Goal: Task Accomplishment & Management: Complete application form

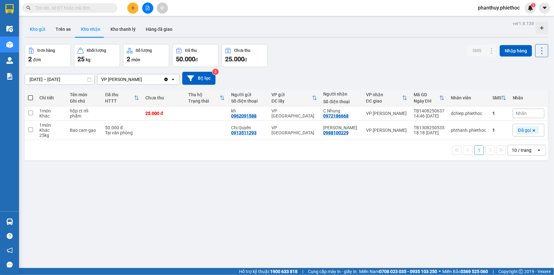
click at [36, 33] on button "Kho gửi" at bounding box center [38, 29] width 26 height 15
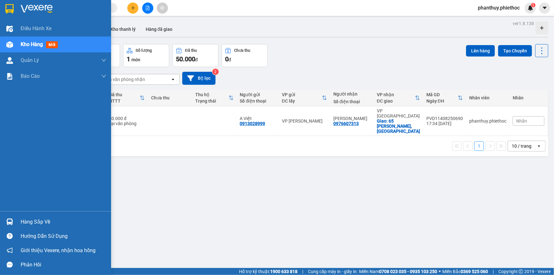
drag, startPoint x: 38, startPoint y: 220, endPoint x: 180, endPoint y: 207, distance: 142.8
click at [38, 220] on div "Hàng sắp về" at bounding box center [64, 222] width 86 height 10
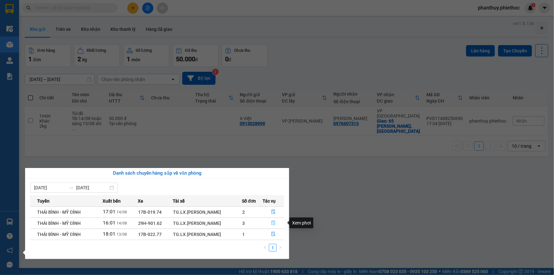
click at [273, 221] on icon "file-done" at bounding box center [273, 223] width 4 height 4
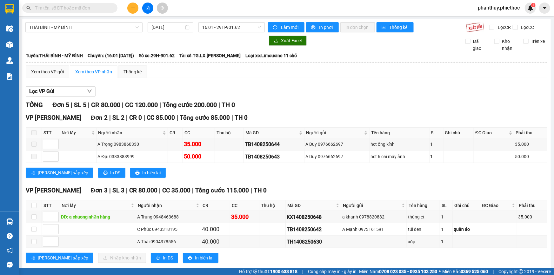
scroll to position [12, 0]
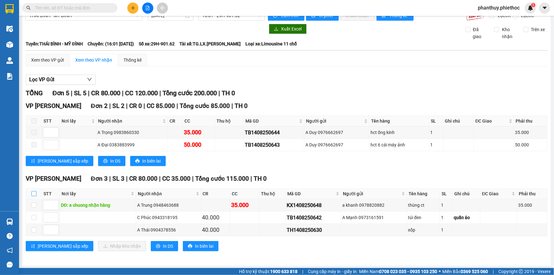
drag, startPoint x: 33, startPoint y: 192, endPoint x: 37, endPoint y: 195, distance: 5.0
click at [33, 192] on input "checkbox" at bounding box center [33, 193] width 5 height 5
checkbox input "true"
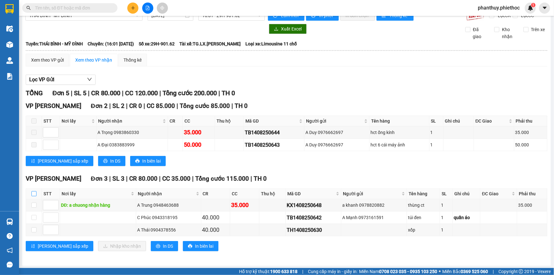
checkbox input "true"
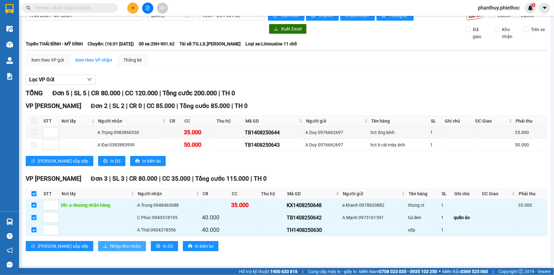
click at [110, 246] on span "Nhập kho nhận" at bounding box center [125, 246] width 31 height 7
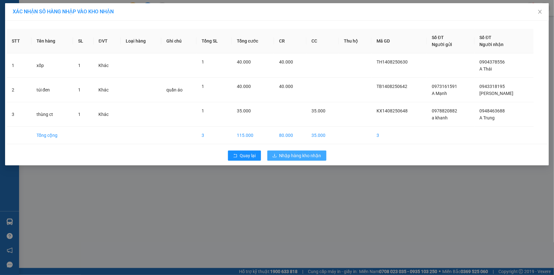
click at [292, 153] on span "Nhập hàng kho nhận" at bounding box center [300, 155] width 42 height 7
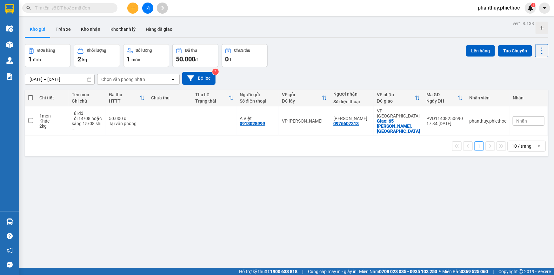
click at [29, 97] on span at bounding box center [30, 97] width 5 height 5
click at [30, 95] on input "checkbox" at bounding box center [30, 95] width 0 height 0
checkbox input "true"
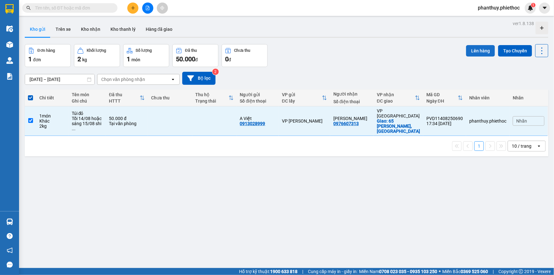
click at [483, 47] on button "Lên hàng" at bounding box center [480, 50] width 29 height 11
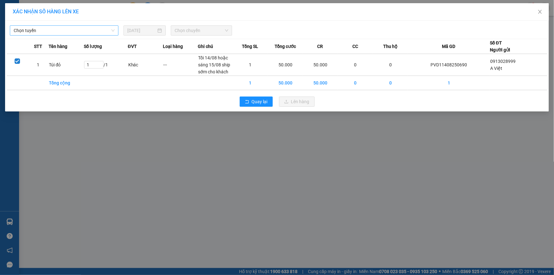
click at [42, 27] on span "Chọn tuyến" at bounding box center [64, 31] width 101 height 10
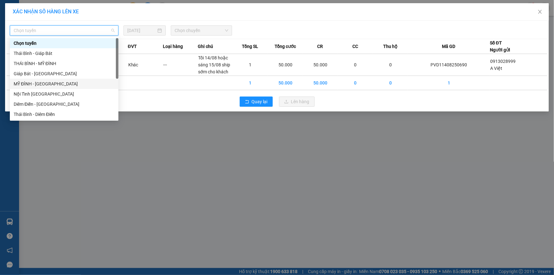
click at [38, 84] on div "MỸ ĐÌNH - [GEOGRAPHIC_DATA]" at bounding box center [64, 83] width 101 height 7
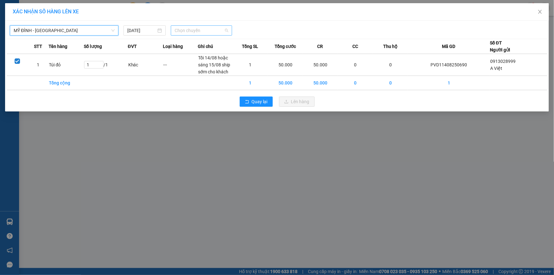
click at [206, 30] on span "Chọn chuyến" at bounding box center [202, 31] width 54 height 10
click at [197, 27] on span "Chọn chuyến" at bounding box center [202, 31] width 54 height 10
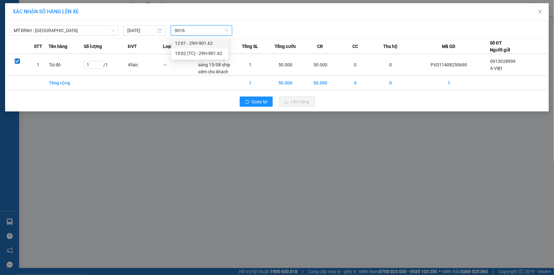
type input "90162"
drag, startPoint x: 195, startPoint y: 50, endPoint x: 270, endPoint y: 53, distance: 75.6
click at [195, 50] on div "19:02 (TC) - 29H-901.62" at bounding box center [200, 53] width 50 height 7
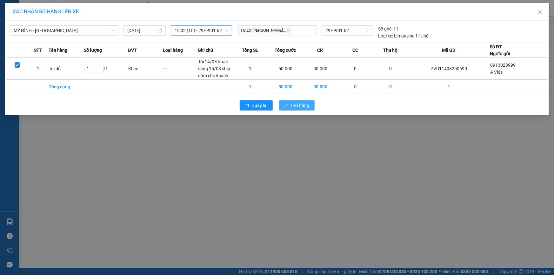
click at [302, 104] on span "Lên hàng" at bounding box center [300, 105] width 18 height 7
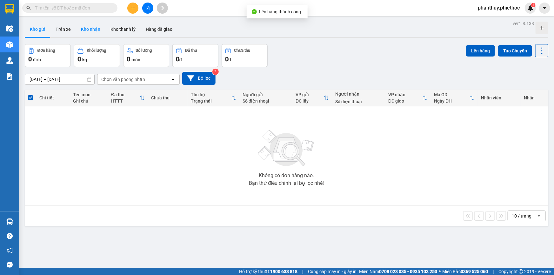
click at [88, 27] on button "Kho nhận" at bounding box center [91, 29] width 30 height 15
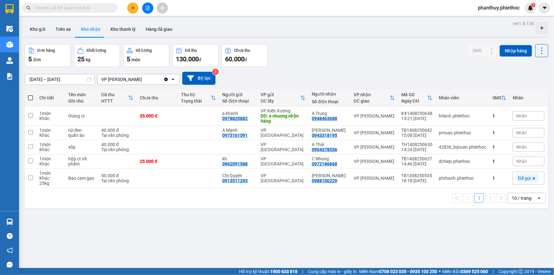
click at [520, 146] on span "Nhãn" at bounding box center [521, 146] width 11 height 5
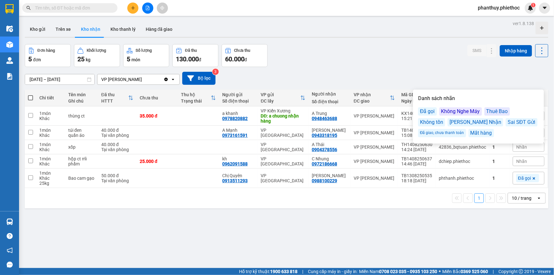
click at [427, 110] on div "Đã gọi" at bounding box center [427, 111] width 19 height 8
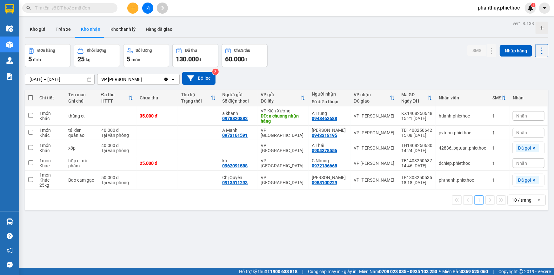
click at [400, 51] on div "Đơn hàng 5 đơn Khối lượng 25 kg Số lượng 5 món Đã thu 130.000 đ Chưa thu 60.000…" at bounding box center [287, 55] width 524 height 23
click at [527, 163] on div "Nhãn" at bounding box center [529, 163] width 32 height 10
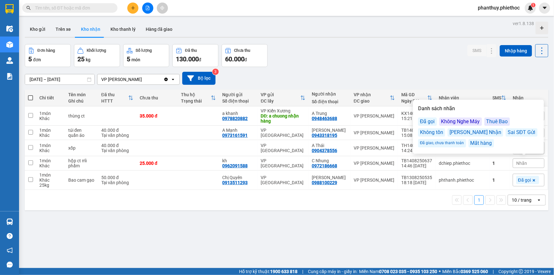
click at [431, 122] on div "Đã gọi" at bounding box center [427, 121] width 19 height 8
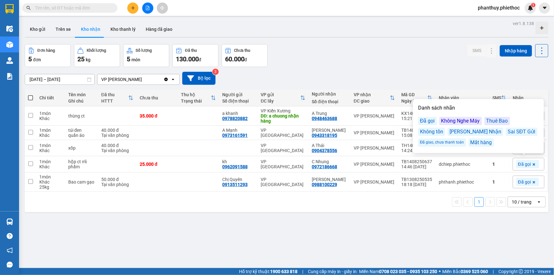
click at [410, 64] on div "Đơn hàng 5 đơn Khối lượng 25 kg Số lượng 5 món Đã thu 130.000 đ Chưa thu 60.000…" at bounding box center [287, 55] width 524 height 23
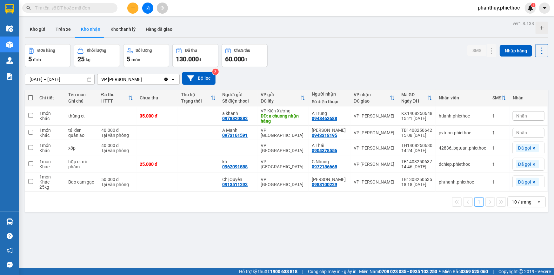
click at [518, 132] on span "Nhãn" at bounding box center [521, 132] width 11 height 5
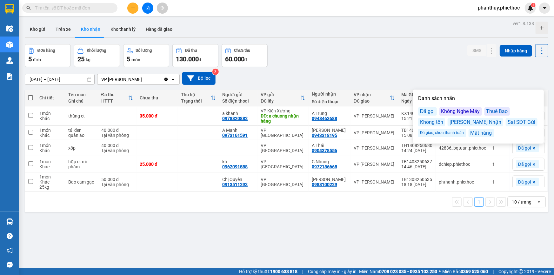
click at [427, 110] on div "Đã gọi" at bounding box center [427, 111] width 19 height 8
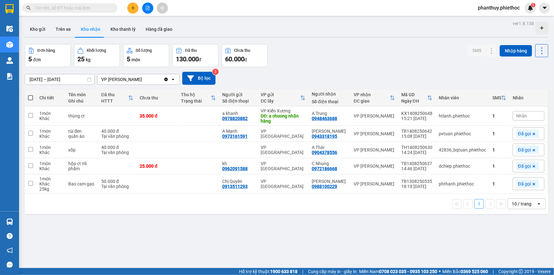
click at [448, 60] on div "Đơn hàng 5 đơn Khối lượng 25 kg Số lượng 5 món Đã thu 130.000 đ Chưa thu 60.000…" at bounding box center [287, 55] width 524 height 23
click at [533, 116] on div "Nhãn" at bounding box center [529, 116] width 32 height 10
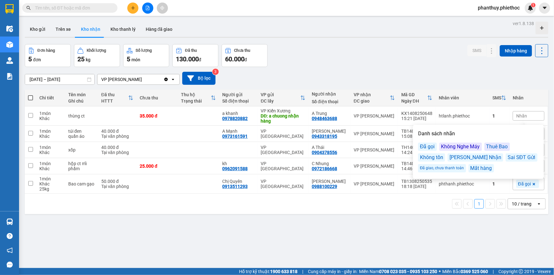
click at [458, 147] on div "Không Nghe Máy" at bounding box center [460, 147] width 43 height 8
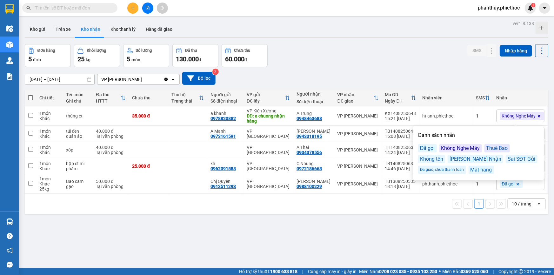
click at [420, 50] on div "Đơn hàng 5 đơn Khối lượng 25 kg Số lượng 5 món Đã thu 130.000 đ Chưa thu 60.000…" at bounding box center [287, 55] width 524 height 23
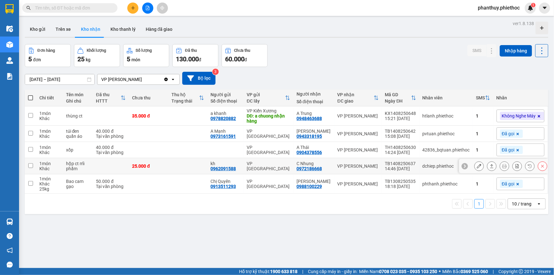
click at [475, 165] on button at bounding box center [479, 166] width 9 height 11
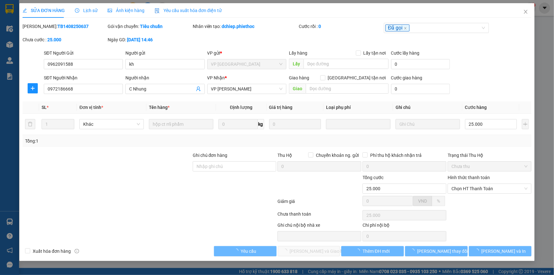
type input "0962091588"
type input "kh"
type input "0972186668"
type input "C Nhung"
type input "25.000"
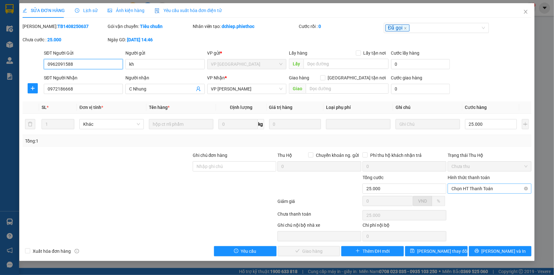
click at [463, 189] on span "Chọn HT Thanh Toán" at bounding box center [490, 189] width 76 height 10
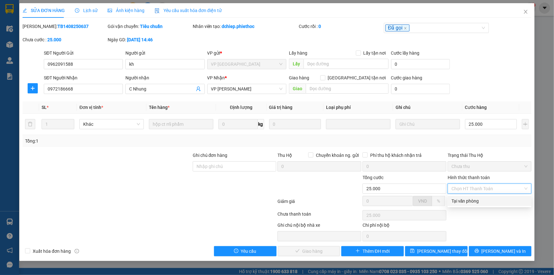
click at [457, 201] on div "Tại văn phòng" at bounding box center [490, 201] width 76 height 7
type input "0"
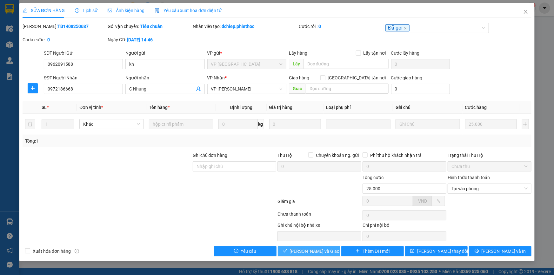
click at [303, 248] on span "[PERSON_NAME] và Giao hàng" at bounding box center [320, 251] width 61 height 7
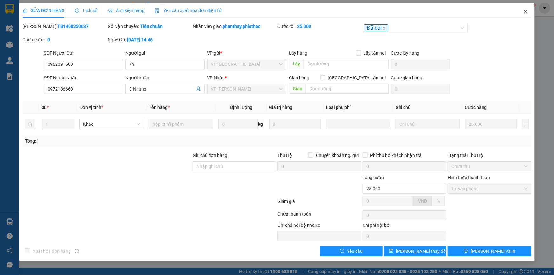
click at [526, 11] on icon "close" at bounding box center [525, 11] width 5 height 5
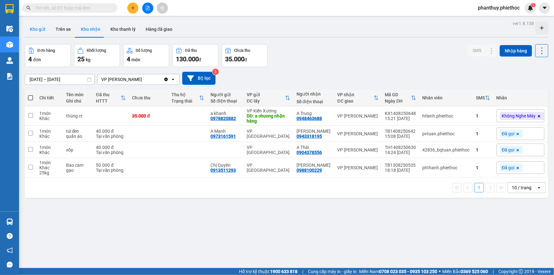
click at [39, 29] on button "Kho gửi" at bounding box center [38, 29] width 26 height 15
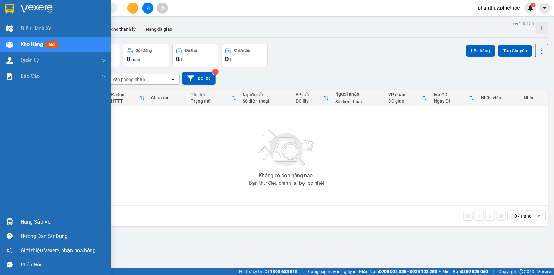
drag, startPoint x: 53, startPoint y: 222, endPoint x: 279, endPoint y: 188, distance: 228.1
click at [55, 222] on div "Hàng sắp về" at bounding box center [64, 222] width 86 height 10
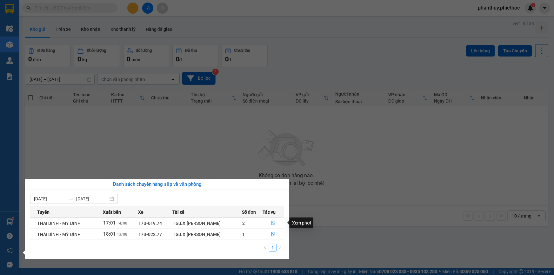
click at [273, 222] on icon "file-done" at bounding box center [273, 223] width 4 height 4
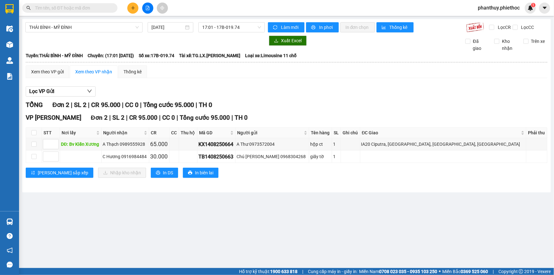
click at [78, 12] on span at bounding box center [69, 8] width 95 height 10
click at [78, 10] on input "text" at bounding box center [72, 7] width 75 height 7
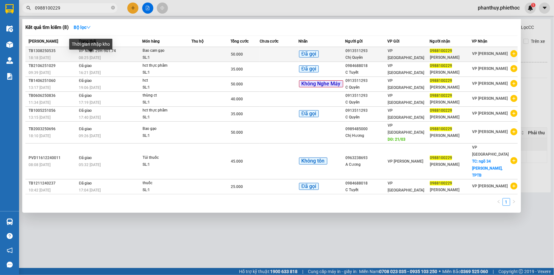
type input "0988100229"
click at [99, 57] on span "08:25 [DATE]" at bounding box center [90, 58] width 22 height 4
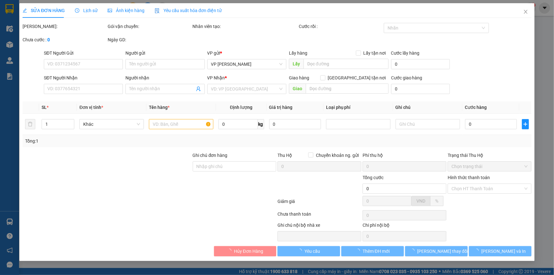
type input "0913511293"
type input "Chị Quyên"
type input "0988100229"
type input "[PERSON_NAME]"
type input "50.000"
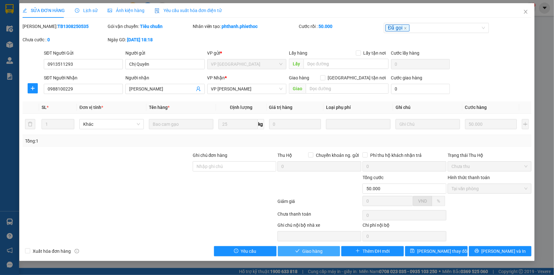
click at [305, 251] on span "Giao hàng" at bounding box center [312, 251] width 20 height 7
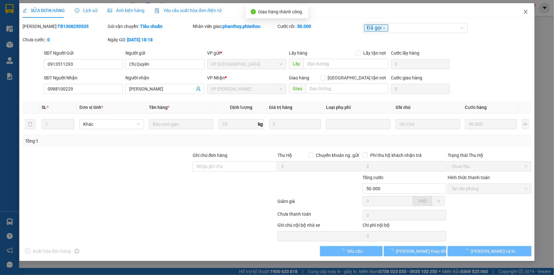
click at [525, 11] on icon "close" at bounding box center [525, 12] width 3 height 4
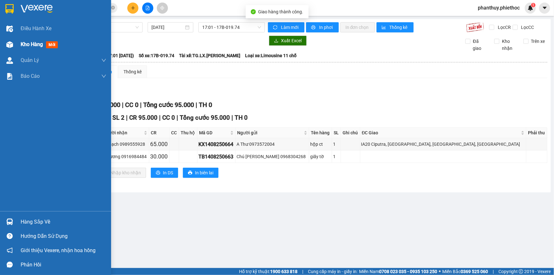
click at [30, 45] on span "Kho hàng" at bounding box center [32, 44] width 22 height 6
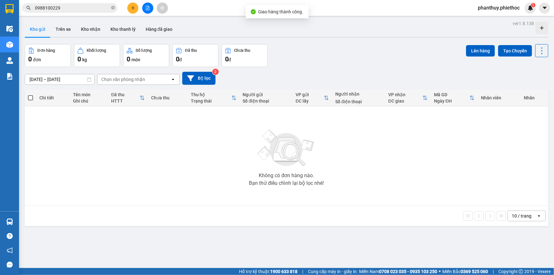
drag, startPoint x: 92, startPoint y: 26, endPoint x: 134, endPoint y: 49, distance: 48.0
click at [92, 27] on button "Kho nhận" at bounding box center [91, 29] width 30 height 15
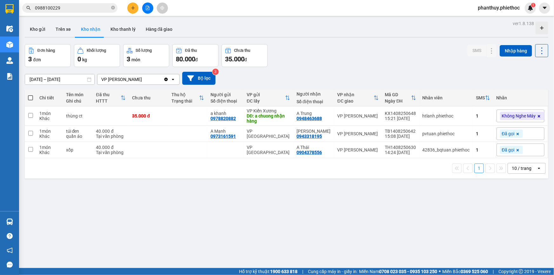
click at [538, 116] on icon at bounding box center [539, 116] width 3 height 3
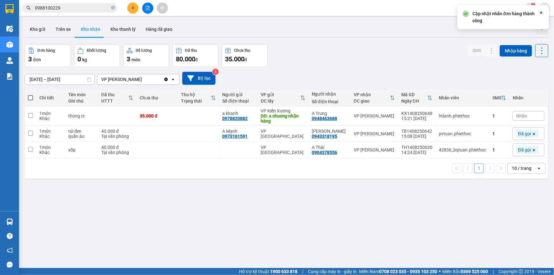
click at [519, 117] on span "Nhãn" at bounding box center [521, 115] width 11 height 5
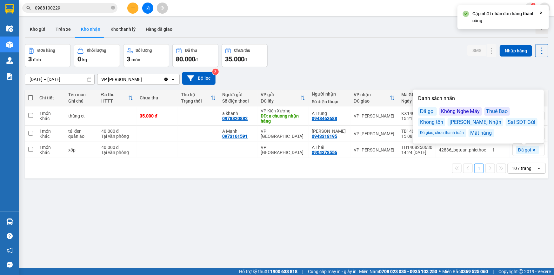
click at [426, 110] on div "Đã gọi" at bounding box center [427, 111] width 19 height 8
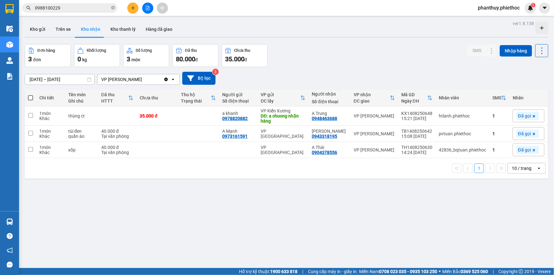
click at [386, 57] on div "Đơn hàng 3 đơn Khối lượng 0 kg Số lượng 3 món Đã thu 80.000 đ Chưa thu 35.000 đ…" at bounding box center [287, 55] width 524 height 23
click at [70, 8] on input "0988100229" at bounding box center [72, 7] width 75 height 7
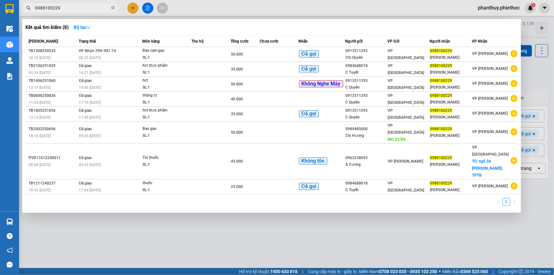
click at [70, 8] on input "0988100229" at bounding box center [72, 7] width 75 height 7
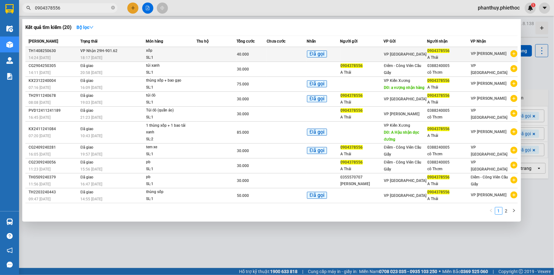
type input "0904378556"
click at [184, 54] on div "SL: 1" at bounding box center [170, 57] width 48 height 7
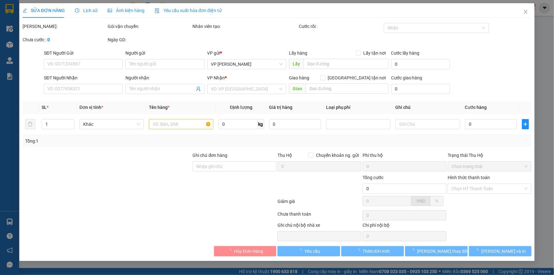
type input "0904378556"
type input "A Thái"
type input "40.000"
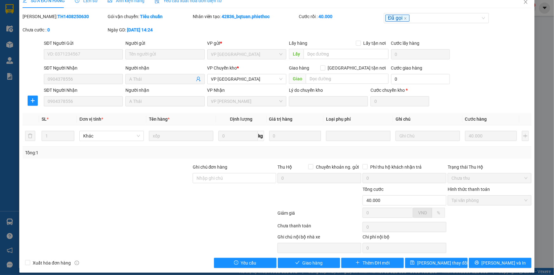
scroll to position [15, 0]
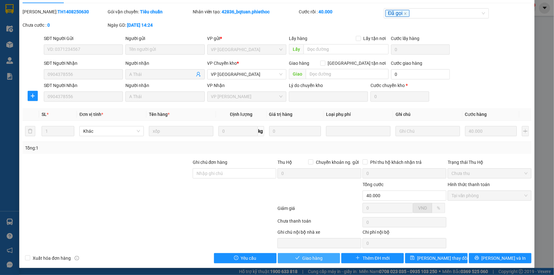
click at [321, 257] on button "Giao hàng" at bounding box center [309, 258] width 63 height 10
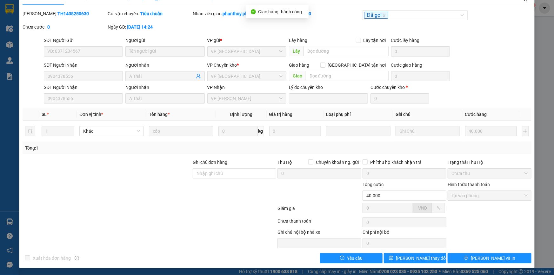
scroll to position [0, 0]
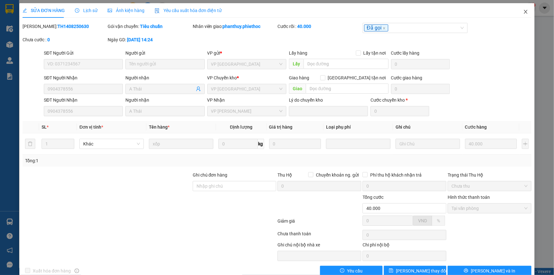
click at [524, 11] on icon "close" at bounding box center [525, 12] width 3 height 4
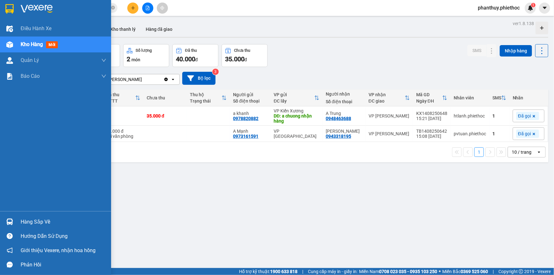
drag, startPoint x: 41, startPoint y: 222, endPoint x: 96, endPoint y: 209, distance: 56.2
click at [41, 222] on div "Hàng sắp về" at bounding box center [64, 222] width 86 height 10
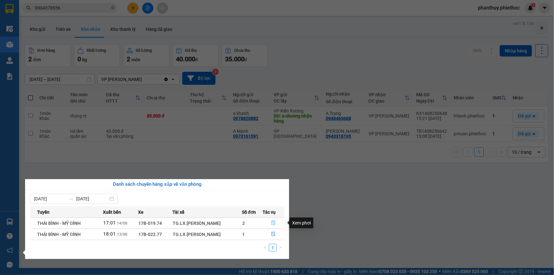
drag, startPoint x: 272, startPoint y: 224, endPoint x: 294, endPoint y: 201, distance: 31.4
click at [273, 224] on icon "file-done" at bounding box center [273, 223] width 4 height 4
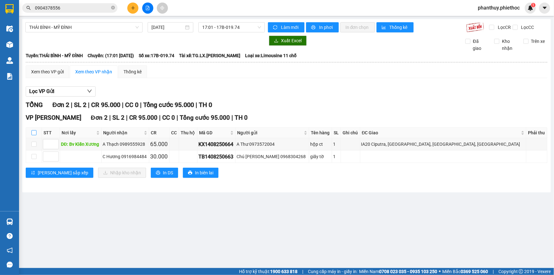
click at [32, 133] on input "checkbox" at bounding box center [33, 132] width 5 height 5
checkbox input "true"
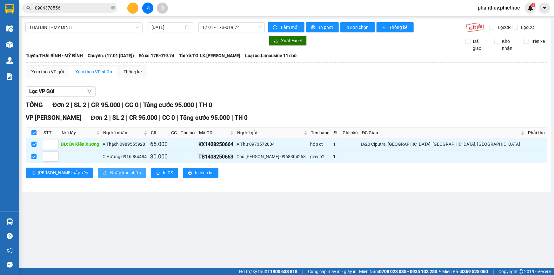
click at [110, 171] on span "Nhập kho nhận" at bounding box center [125, 172] width 31 height 7
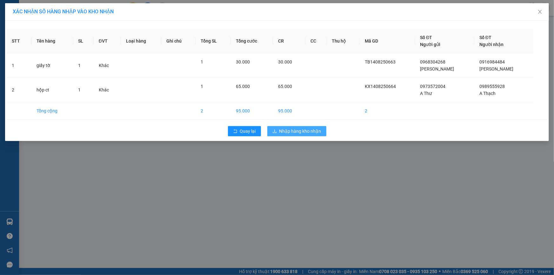
click at [305, 130] on span "Nhập hàng kho nhận" at bounding box center [300, 131] width 42 height 7
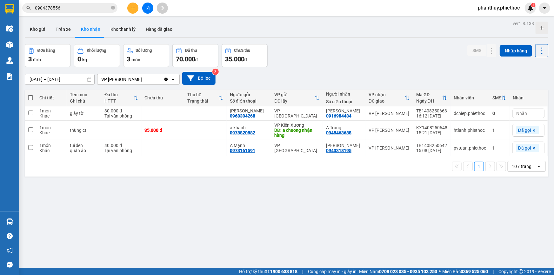
click at [518, 113] on span "Nhãn" at bounding box center [521, 113] width 11 height 5
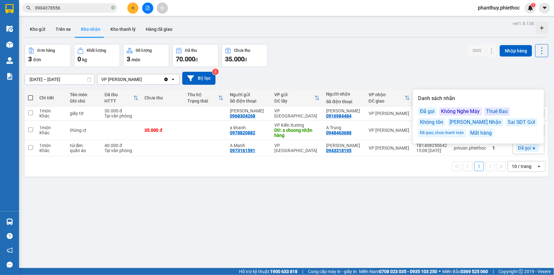
click at [428, 112] on div "Đã gọi" at bounding box center [427, 111] width 19 height 8
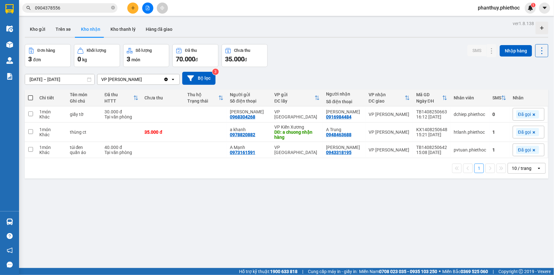
click at [385, 66] on div "Đơn hàng 3 đơn Khối lượng 0 kg Số lượng 3 món Đã thu 70.000 đ Chưa thu 35.000 đ…" at bounding box center [287, 55] width 524 height 23
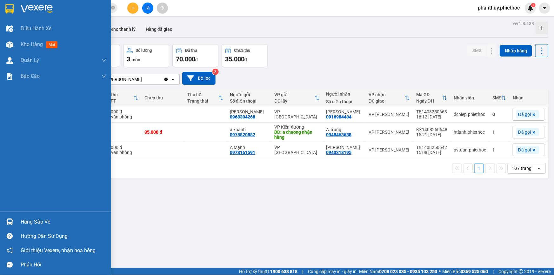
drag, startPoint x: 39, startPoint y: 221, endPoint x: 92, endPoint y: 219, distance: 53.4
click at [39, 220] on div "Hàng sắp về" at bounding box center [64, 222] width 86 height 10
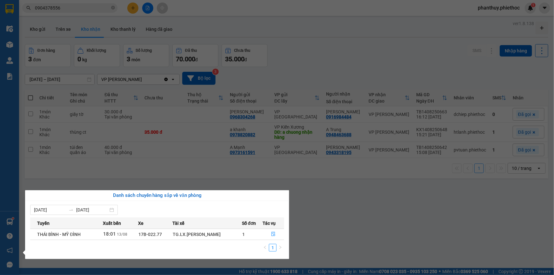
click at [321, 171] on section "Kết quả tìm kiếm ( 20 ) Bộ lọc Mã ĐH Trạng thái Món hàng Thu hộ Tổng cước Chưa …" at bounding box center [277, 137] width 554 height 275
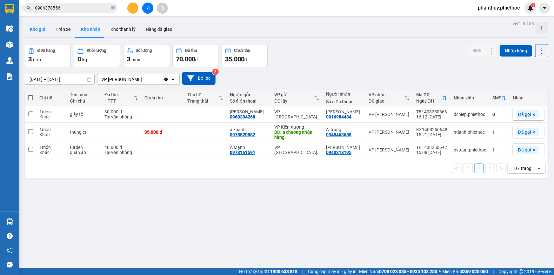
click at [35, 28] on button "Kho gửi" at bounding box center [38, 29] width 26 height 15
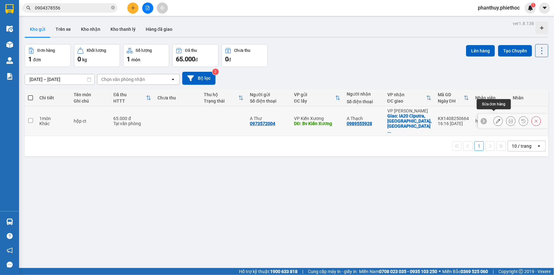
click at [496, 119] on icon at bounding box center [498, 121] width 4 height 4
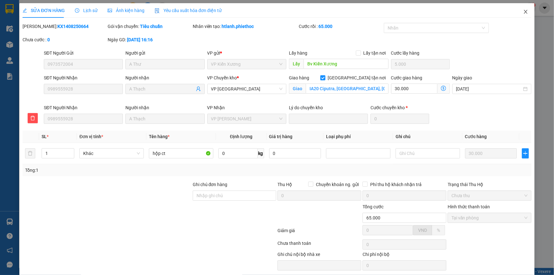
click at [523, 11] on icon "close" at bounding box center [525, 11] width 5 height 5
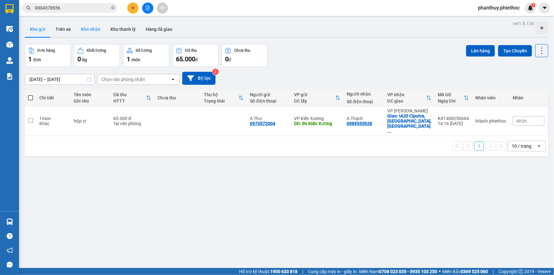
click at [93, 30] on button "Kho nhận" at bounding box center [91, 29] width 30 height 15
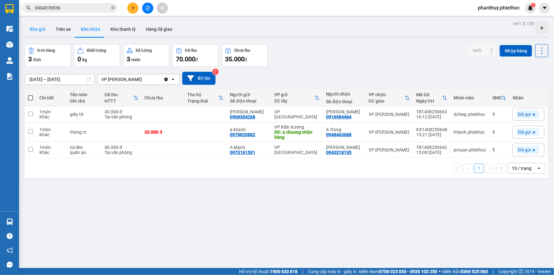
click at [38, 30] on button "Kho gửi" at bounding box center [38, 29] width 26 height 15
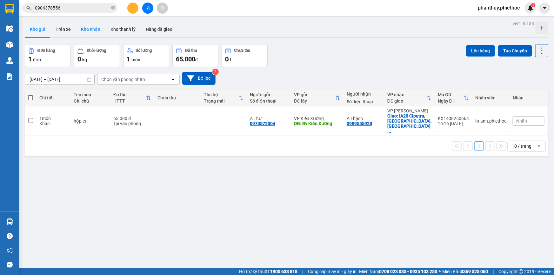
click at [88, 30] on button "Kho nhận" at bounding box center [91, 29] width 30 height 15
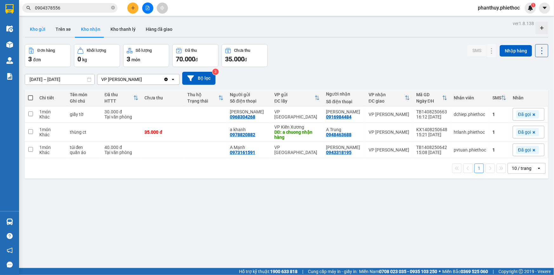
click at [36, 30] on button "Kho gửi" at bounding box center [38, 29] width 26 height 15
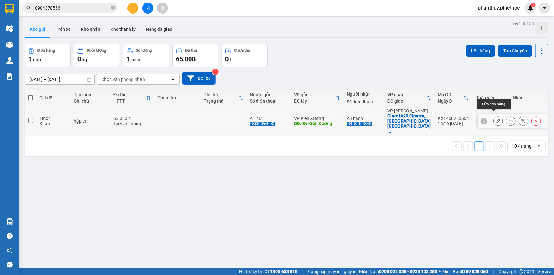
click at [496, 119] on icon at bounding box center [498, 121] width 4 height 4
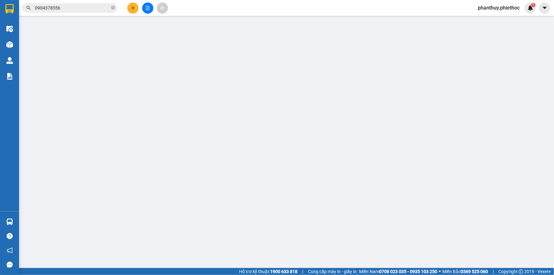
type input "0973572004"
type input "A Thư"
type input "Bv Kiến Xương"
type input "5.000"
type input "0989555928"
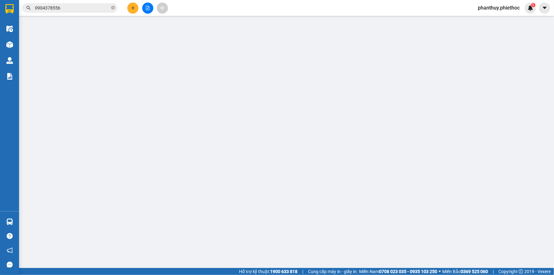
type input "A Thạch"
checkbox input "true"
type input "IA20 Ciputra, [GEOGRAPHIC_DATA], [GEOGRAPHIC_DATA], [GEOGRAPHIC_DATA]"
type input "65.000"
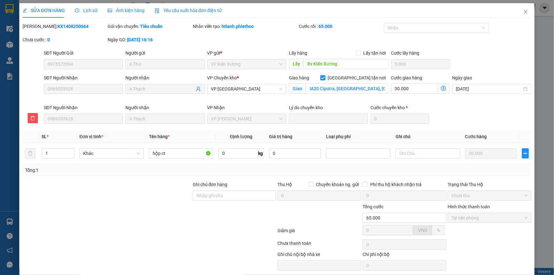
click at [82, 8] on span "Lịch sử" at bounding box center [86, 10] width 23 height 5
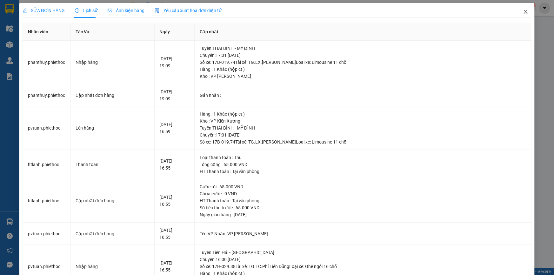
click at [524, 11] on icon "close" at bounding box center [525, 12] width 3 height 4
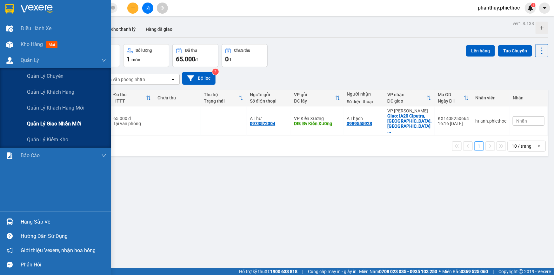
drag, startPoint x: 54, startPoint y: 122, endPoint x: 60, endPoint y: 120, distance: 6.7
click at [54, 123] on span "Quản lý giao nhận mới" at bounding box center [54, 124] width 54 height 8
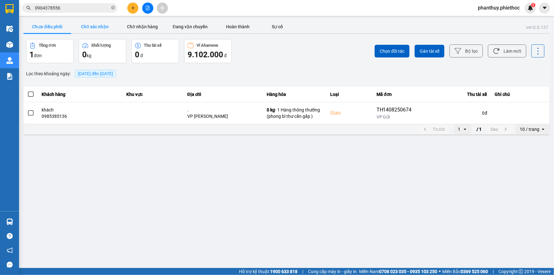
click at [96, 26] on button "Chờ xác nhận" at bounding box center [95, 26] width 48 height 13
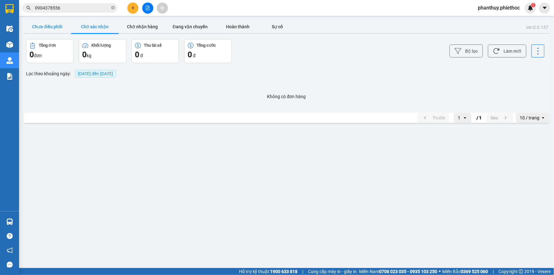
click at [40, 26] on button "Chưa điều phối" at bounding box center [47, 26] width 48 height 13
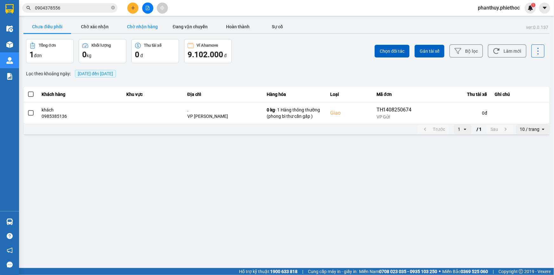
click at [145, 25] on button "Chờ nhận hàng" at bounding box center [143, 26] width 48 height 13
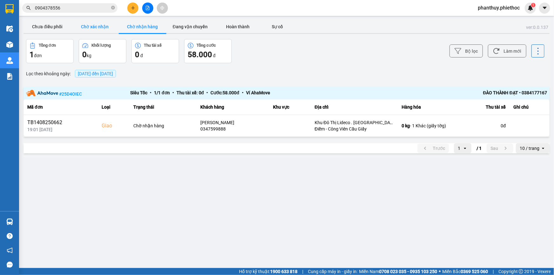
click at [97, 26] on button "Chờ xác nhận" at bounding box center [95, 26] width 48 height 13
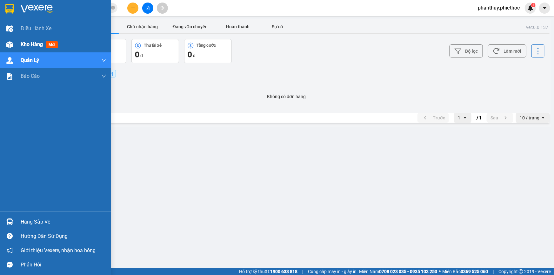
click at [25, 45] on span "Kho hàng" at bounding box center [32, 44] width 22 height 6
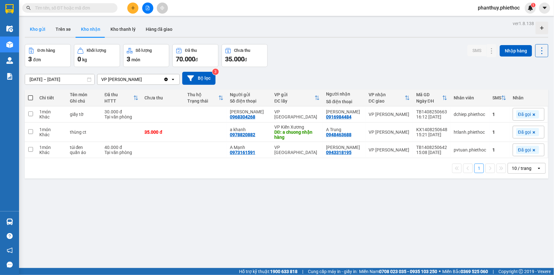
click at [38, 28] on button "Kho gửi" at bounding box center [38, 29] width 26 height 15
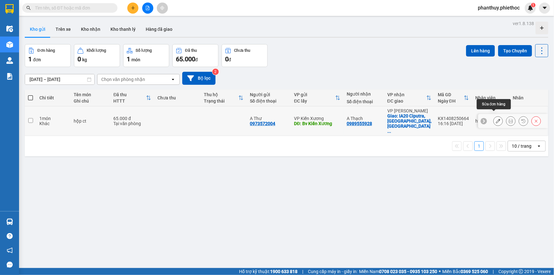
click at [494, 116] on button at bounding box center [498, 121] width 9 height 11
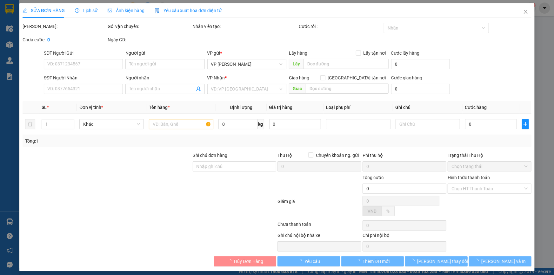
type input "0973572004"
type input "A Thư"
type input "Bv Kiến Xương"
type input "5.000"
type input "0989555928"
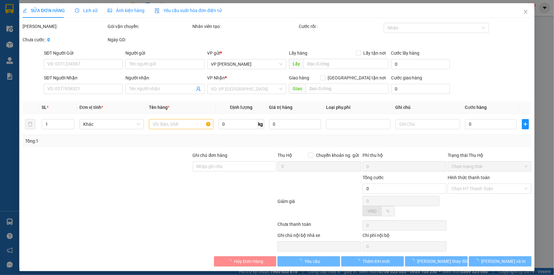
type input "A Thạch"
checkbox input "true"
type input "IA20 Ciputra, [GEOGRAPHIC_DATA], [GEOGRAPHIC_DATA], [GEOGRAPHIC_DATA]"
type input "65.000"
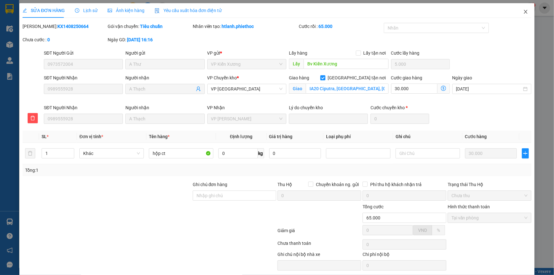
click at [524, 11] on icon "close" at bounding box center [525, 12] width 3 height 4
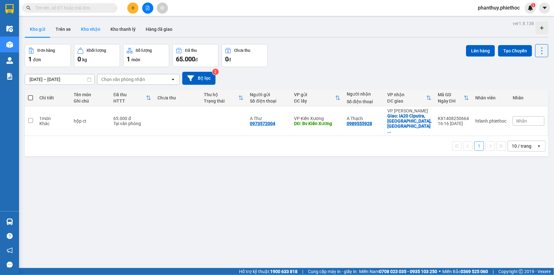
click at [92, 28] on button "Kho nhận" at bounding box center [91, 29] width 30 height 15
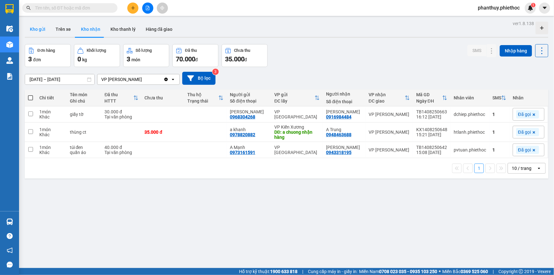
click at [35, 27] on button "Kho gửi" at bounding box center [38, 29] width 26 height 15
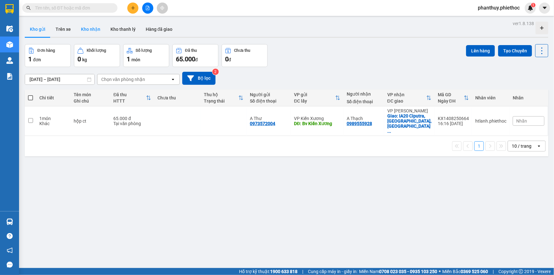
click at [94, 29] on button "Kho nhận" at bounding box center [91, 29] width 30 height 15
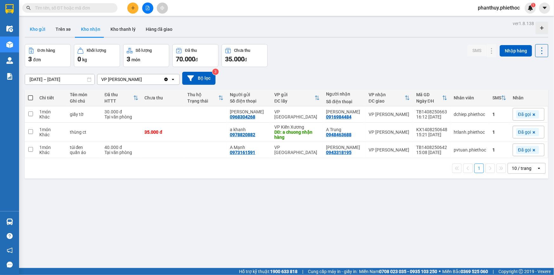
click at [35, 30] on button "Kho gửi" at bounding box center [38, 29] width 26 height 15
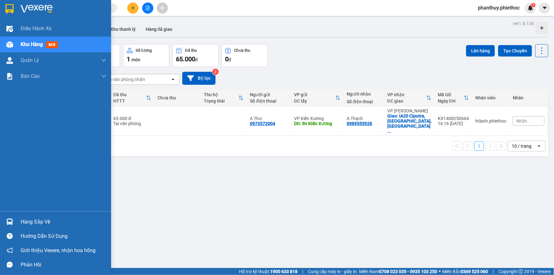
drag, startPoint x: 27, startPoint y: 218, endPoint x: 105, endPoint y: 217, distance: 78.1
click at [27, 218] on div "Hàng sắp về" at bounding box center [64, 222] width 86 height 10
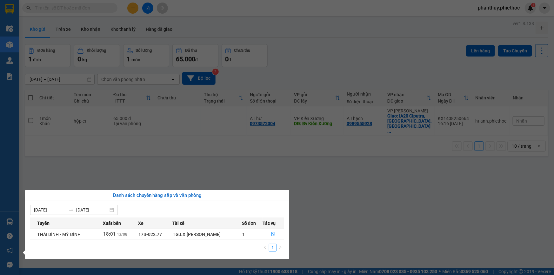
click at [333, 181] on section "Kết quả tìm kiếm ( 0 ) Bộ lọc No Data phanthuy.phiethoc 1 Điều hành xe Kho hàng…" at bounding box center [277, 137] width 554 height 275
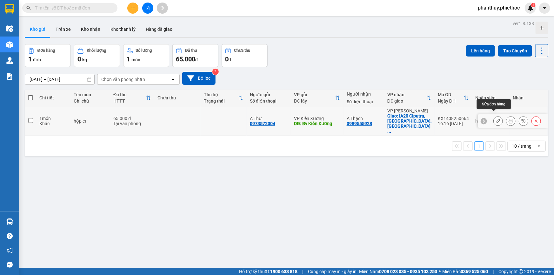
click at [496, 119] on icon at bounding box center [498, 121] width 4 height 4
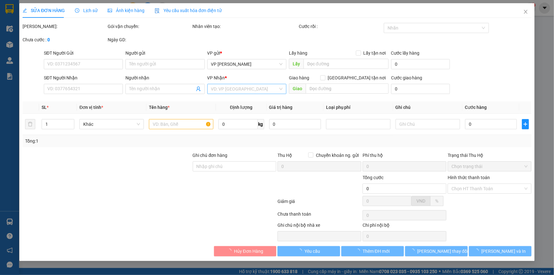
type input "0973572004"
type input "A Thư"
type input "Bv Kiến Xương"
type input "5.000"
type input "0989555928"
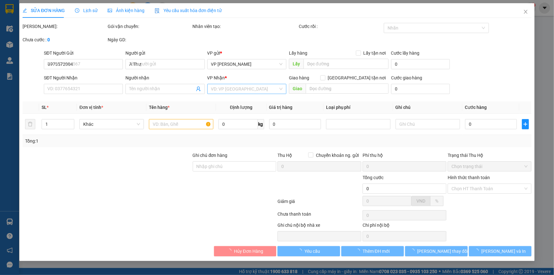
type input "A Thạch"
checkbox input "true"
type input "IA20 Ciputra, [GEOGRAPHIC_DATA], [GEOGRAPHIC_DATA], [GEOGRAPHIC_DATA]"
type input "65.000"
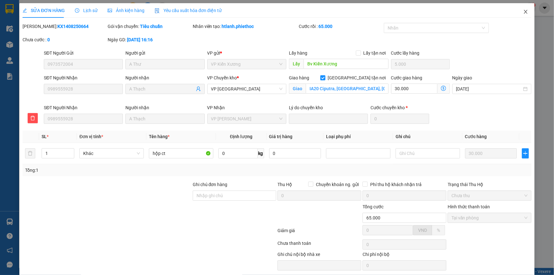
click at [524, 11] on icon "close" at bounding box center [525, 12] width 3 height 4
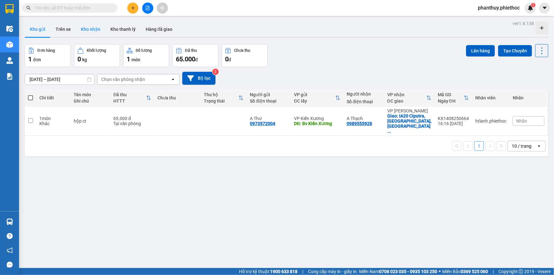
click at [83, 27] on button "Kho nhận" at bounding box center [91, 29] width 30 height 15
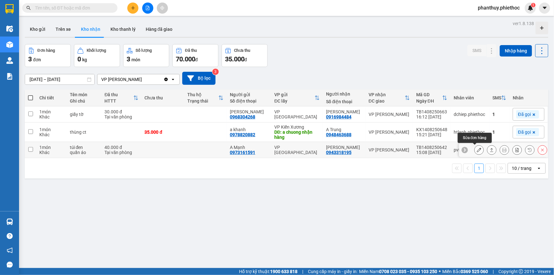
click at [477, 149] on icon at bounding box center [479, 150] width 4 height 4
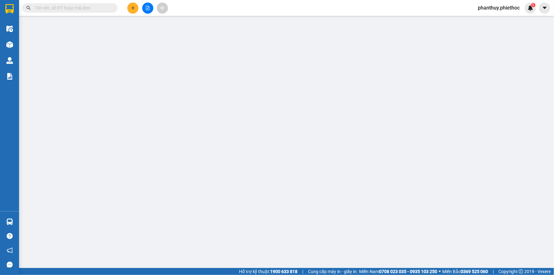
type input "0973161591"
type input "A Mạnh"
type input "0943318195"
type input "[PERSON_NAME]"
type input "40.000"
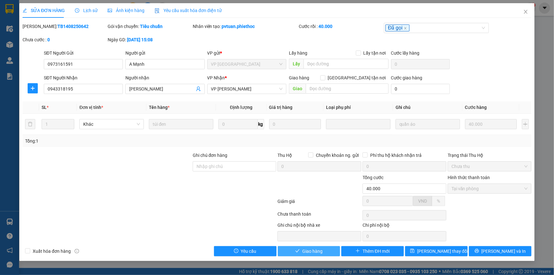
click at [312, 251] on span "Giao hàng" at bounding box center [312, 251] width 20 height 7
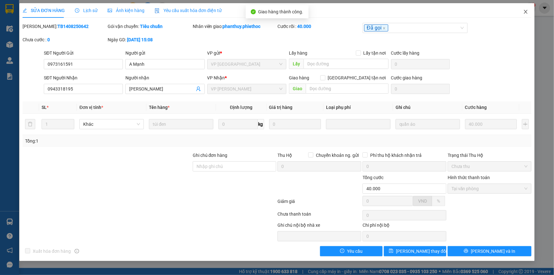
click at [527, 11] on icon "close" at bounding box center [525, 12] width 3 height 4
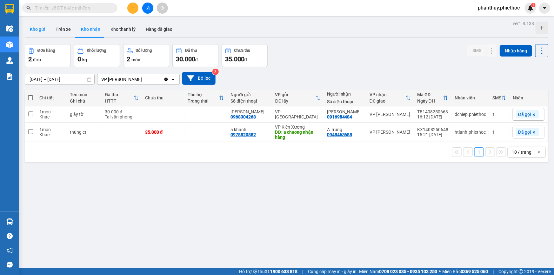
click at [38, 24] on button "Kho gửi" at bounding box center [38, 29] width 26 height 15
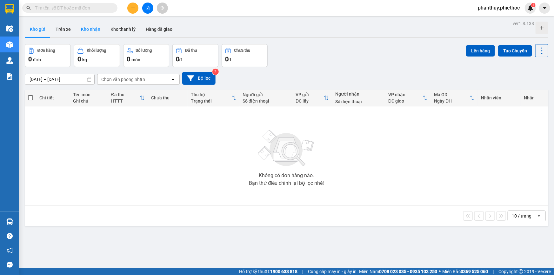
click at [87, 27] on button "Kho nhận" at bounding box center [91, 29] width 30 height 15
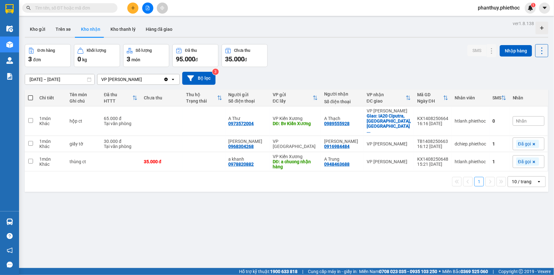
click at [378, 71] on div "14/08/2025 – 14/08/2025 Press the down arrow key to interact with the calendar …" at bounding box center [287, 78] width 524 height 23
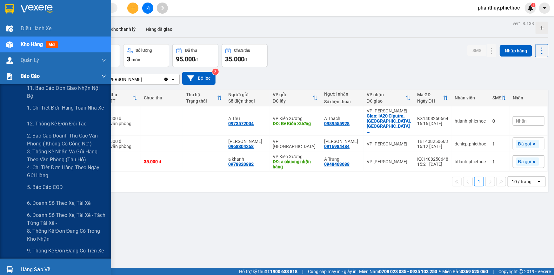
click at [33, 76] on span "Báo cáo" at bounding box center [30, 76] width 19 height 8
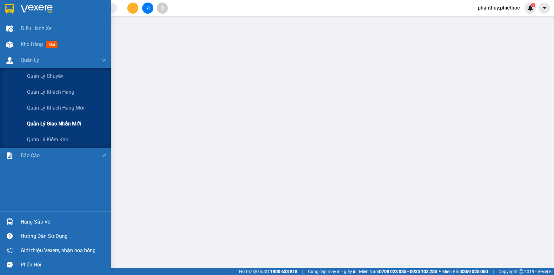
drag, startPoint x: 71, startPoint y: 126, endPoint x: 86, endPoint y: 126, distance: 14.6
click at [72, 126] on span "Quản lý giao nhận mới" at bounding box center [54, 124] width 54 height 8
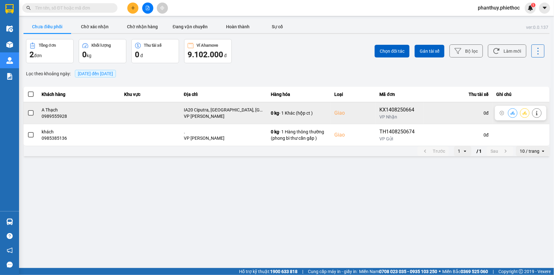
click at [31, 113] on span at bounding box center [31, 113] width 6 height 6
click at [27, 110] on input "checkbox" at bounding box center [27, 110] width 0 height 0
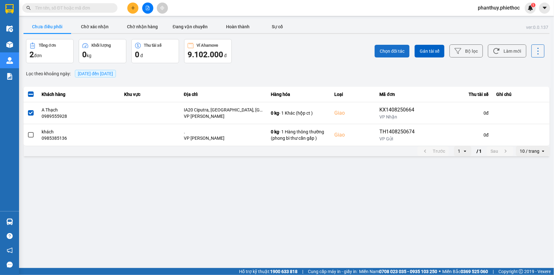
click at [401, 48] on button "Chọn đối tác" at bounding box center [392, 51] width 35 height 13
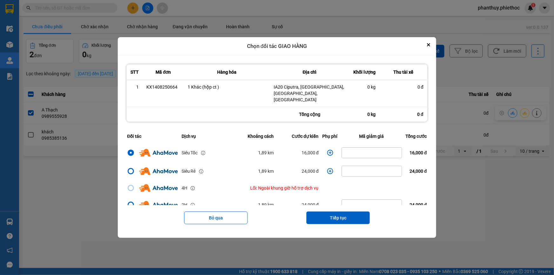
click at [328, 150] on icon "dialog" at bounding box center [330, 153] width 6 height 6
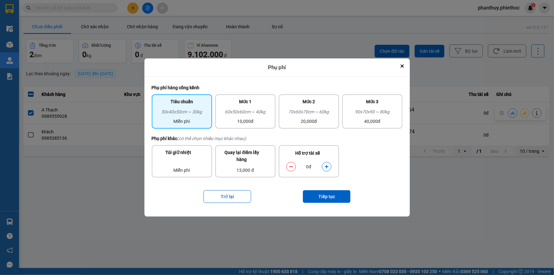
click at [329, 167] on button "dialog" at bounding box center [326, 166] width 9 height 11
click at [327, 197] on button "Tiếp tục" at bounding box center [327, 196] width 48 height 13
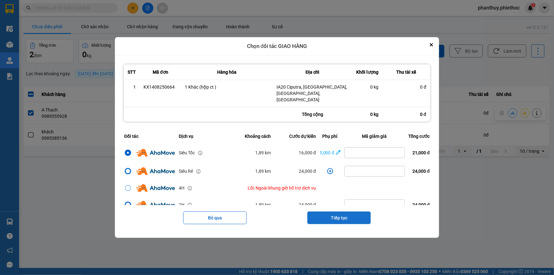
click at [337, 213] on button "Tiếp tục" at bounding box center [339, 217] width 64 height 13
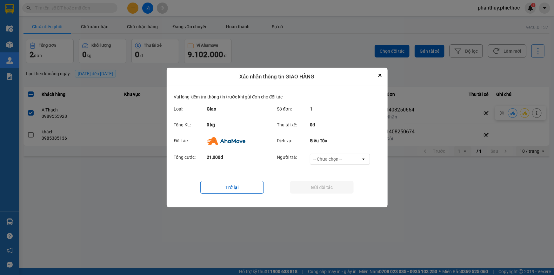
click at [327, 159] on div "-- Chưa chọn --" at bounding box center [327, 159] width 29 height 6
click at [330, 193] on span "Ví Ahamove" at bounding box center [328, 195] width 26 height 6
click at [325, 187] on button "Gửi đối tác" at bounding box center [322, 187] width 64 height 13
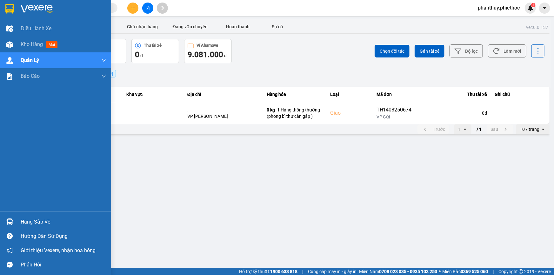
drag, startPoint x: 48, startPoint y: 221, endPoint x: 57, endPoint y: 221, distance: 8.9
click at [50, 221] on div "Hàng sắp về" at bounding box center [64, 222] width 86 height 10
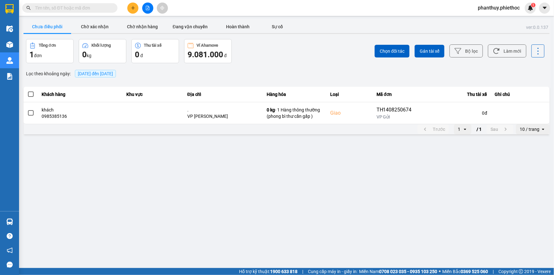
click at [327, 174] on section "Kết quả tìm kiếm ( 0 ) Bộ lọc No Data phanthuy.phiethoc 1 Điều hành xe Kho hàng…" at bounding box center [277, 137] width 554 height 275
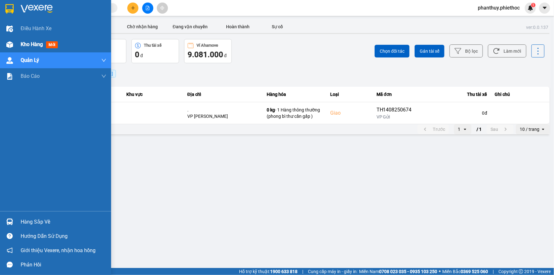
click at [29, 43] on span "Kho hàng" at bounding box center [32, 44] width 22 height 6
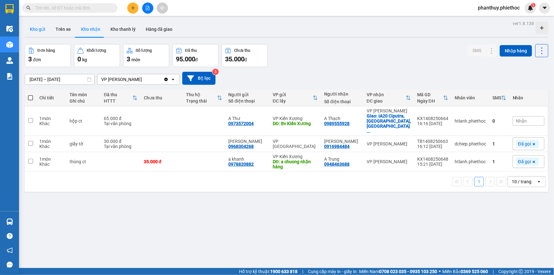
click at [34, 31] on button "Kho gửi" at bounding box center [38, 29] width 26 height 15
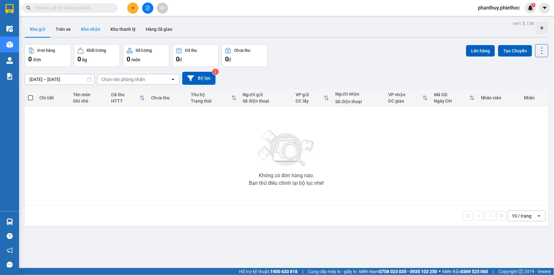
click at [88, 25] on button "Kho nhận" at bounding box center [91, 29] width 30 height 15
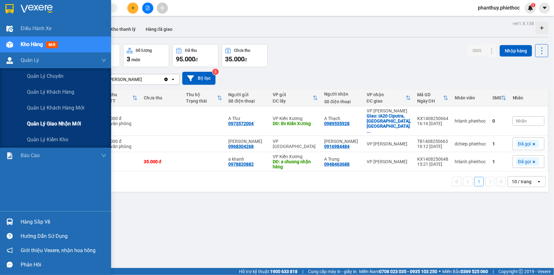
click at [73, 123] on span "Quản lý giao nhận mới" at bounding box center [54, 124] width 54 height 8
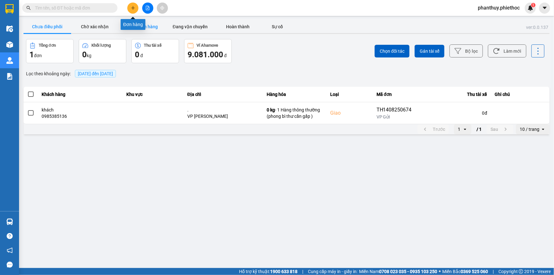
drag, startPoint x: 131, startPoint y: 18, endPoint x: 140, endPoint y: 26, distance: 12.4
click at [131, 19] on main "ver: 0.0.137 Chưa điều phối Chờ xác nhận Chờ nhận hàng Đang vận chuyển Hoàn thà…" at bounding box center [277, 134] width 554 height 268
click at [149, 22] on button "Chờ nhận hàng" at bounding box center [143, 26] width 48 height 13
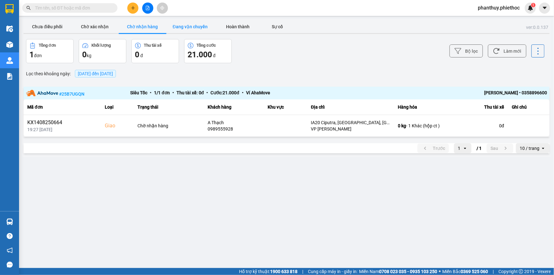
click at [191, 25] on button "Đang vận chuyển" at bounding box center [190, 26] width 48 height 13
click at [148, 24] on button "Chờ nhận hàng" at bounding box center [143, 26] width 48 height 13
click at [198, 29] on button "Đang vận chuyển" at bounding box center [190, 26] width 48 height 13
click at [141, 25] on button "Chờ nhận hàng" at bounding box center [143, 26] width 48 height 13
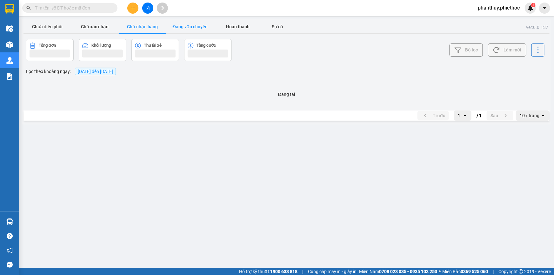
click at [192, 26] on button "Đang vận chuyển" at bounding box center [190, 26] width 48 height 13
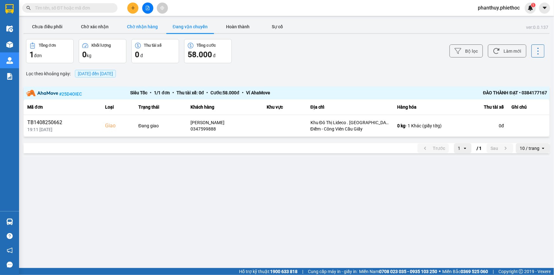
click at [138, 23] on button "Chờ nhận hàng" at bounding box center [143, 26] width 48 height 13
click at [197, 29] on button "Đang vận chuyển" at bounding box center [190, 26] width 48 height 13
click at [138, 26] on button "Chờ nhận hàng" at bounding box center [143, 26] width 48 height 13
click at [186, 23] on button "Đang vận chuyển" at bounding box center [190, 26] width 48 height 13
click at [148, 29] on button "Chờ nhận hàng" at bounding box center [143, 26] width 48 height 13
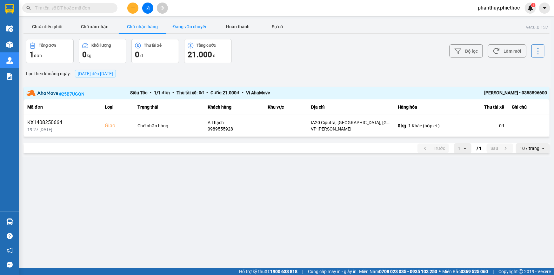
click at [185, 28] on button "Đang vận chuyển" at bounding box center [190, 26] width 48 height 13
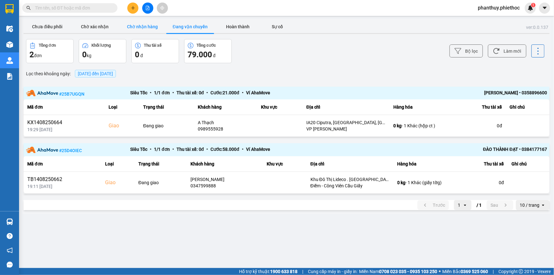
click at [140, 26] on button "Chờ nhận hàng" at bounding box center [143, 26] width 48 height 13
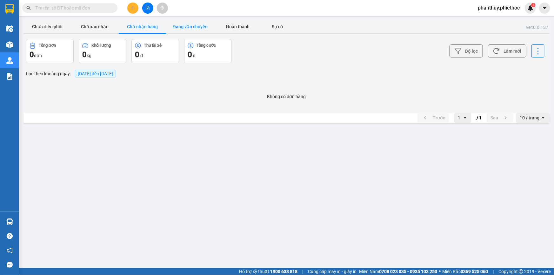
click at [187, 25] on button "Đang vận chuyển" at bounding box center [190, 26] width 48 height 13
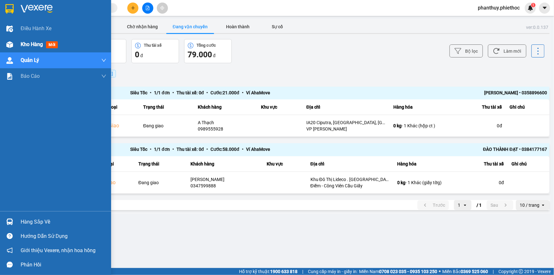
click at [48, 41] on div "Kho hàng mới" at bounding box center [64, 45] width 86 height 16
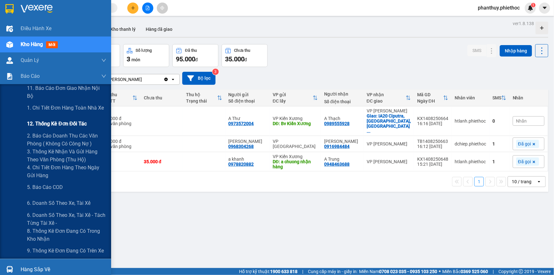
click at [75, 124] on span "12. Thống kê đơn đối tác" at bounding box center [57, 124] width 60 height 8
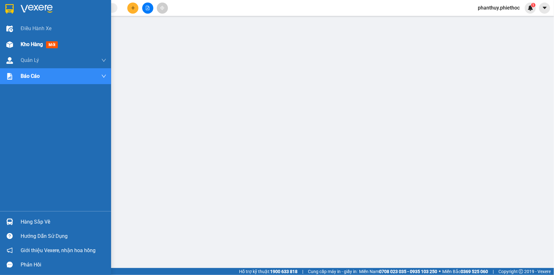
click at [33, 44] on span "Kho hàng" at bounding box center [32, 44] width 22 height 6
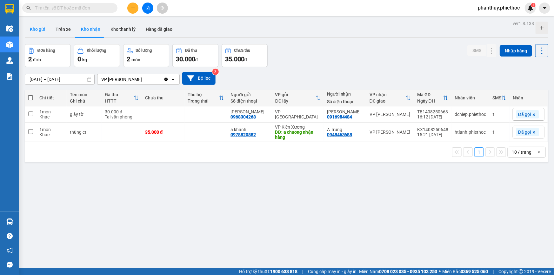
click at [34, 29] on button "Kho gửi" at bounding box center [38, 29] width 26 height 15
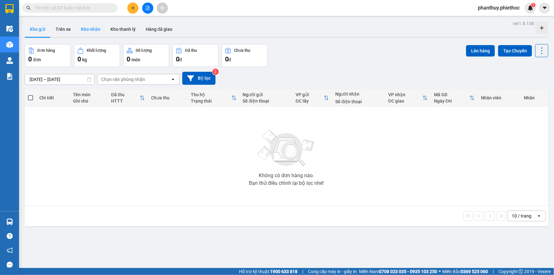
click at [87, 30] on button "Kho nhận" at bounding box center [91, 29] width 30 height 15
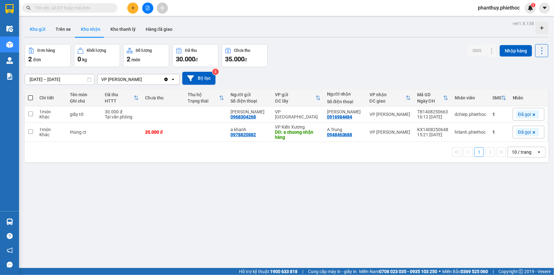
drag, startPoint x: 32, startPoint y: 27, endPoint x: 34, endPoint y: 30, distance: 3.3
click at [32, 28] on button "Kho gửi" at bounding box center [38, 29] width 26 height 15
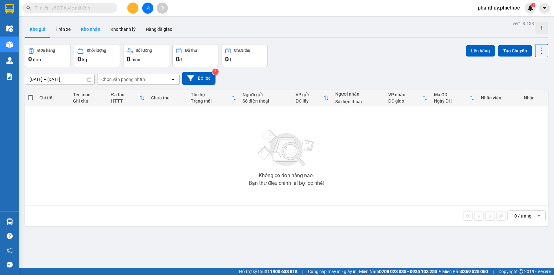
click at [85, 28] on button "Kho nhận" at bounding box center [91, 29] width 30 height 15
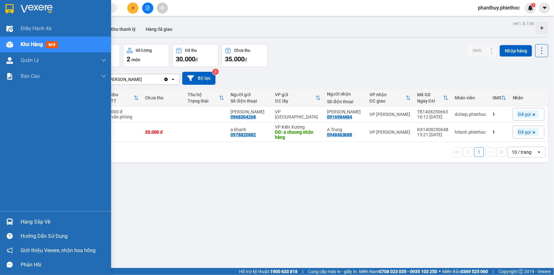
click at [40, 221] on div "Hàng sắp về" at bounding box center [64, 222] width 86 height 10
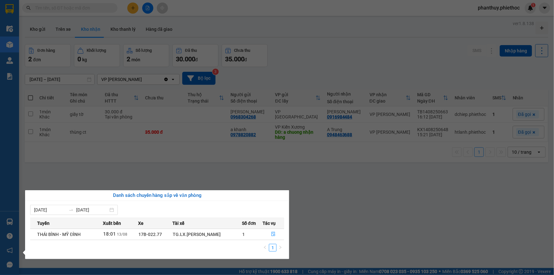
click at [374, 184] on section "Kết quả tìm kiếm ( 0 ) Bộ lọc No Data phanthuy.phiethoc 1 Điều hành xe Kho hàng…" at bounding box center [277, 137] width 554 height 275
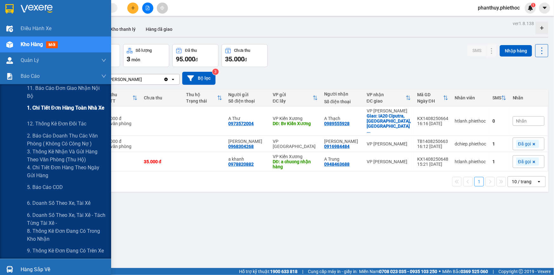
click at [63, 108] on span "1. Chi tiết đơn hàng toàn nhà xe" at bounding box center [66, 108] width 78 height 8
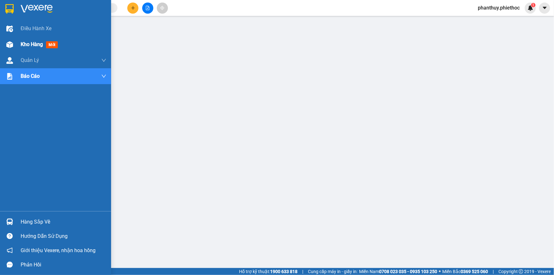
click at [25, 45] on span "Kho hàng" at bounding box center [32, 44] width 22 height 6
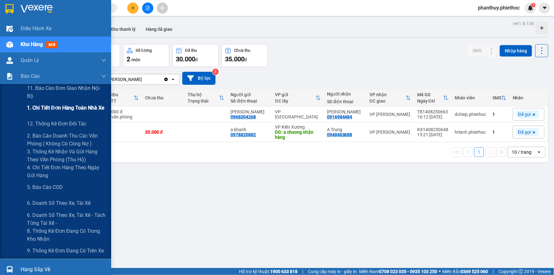
click at [59, 111] on span "1. Chi tiết đơn hàng toàn nhà xe" at bounding box center [66, 108] width 78 height 8
